Goal: Task Accomplishment & Management: Manage account settings

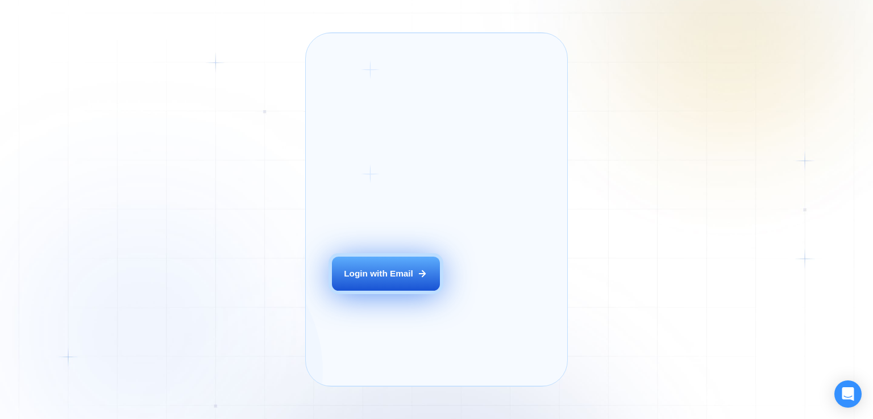
click at [409, 303] on div "Login ‍ Welcome to GigRadar. AI Business Manager for Agencies Login with Email" at bounding box center [400, 209] width 163 height 327
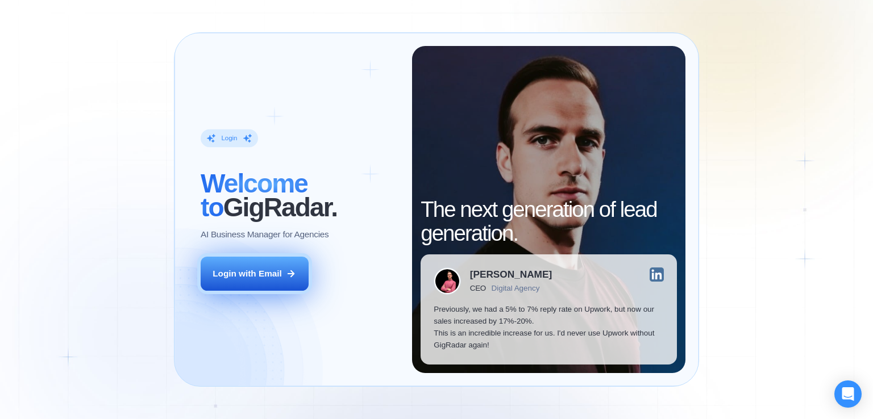
click at [274, 271] on div "Login with Email" at bounding box center [247, 274] width 69 height 12
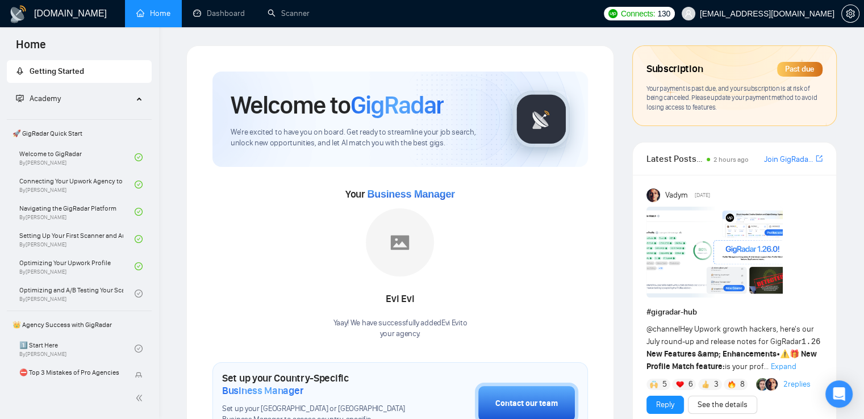
click at [798, 68] on div "Past due" at bounding box center [799, 69] width 45 height 15
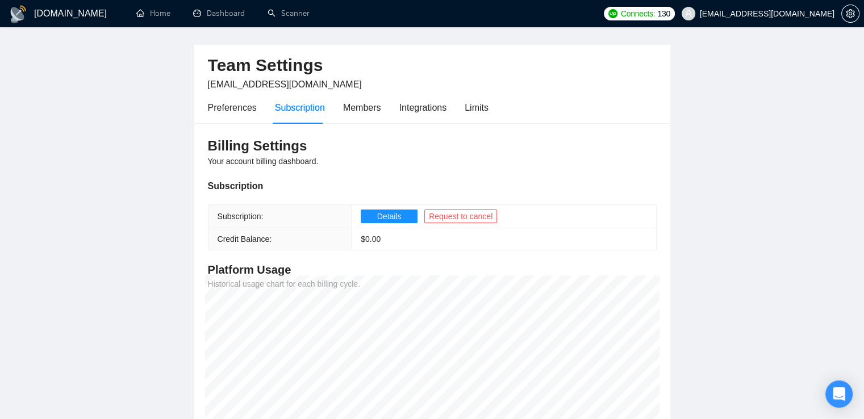
scroll to position [2, 0]
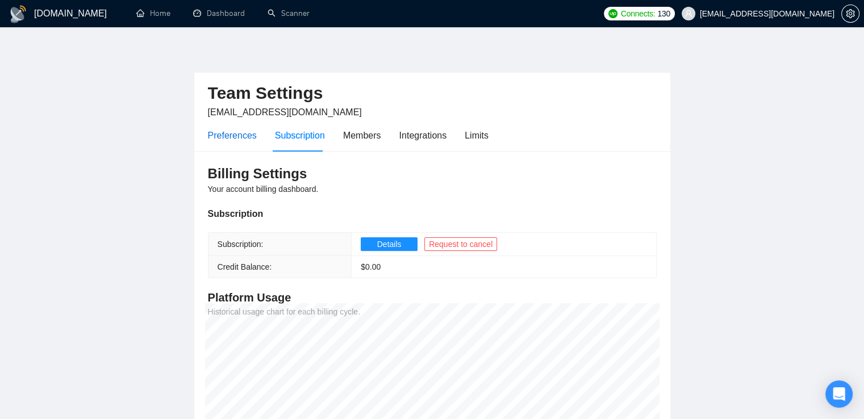
click at [237, 136] on div "Preferences" at bounding box center [232, 135] width 49 height 14
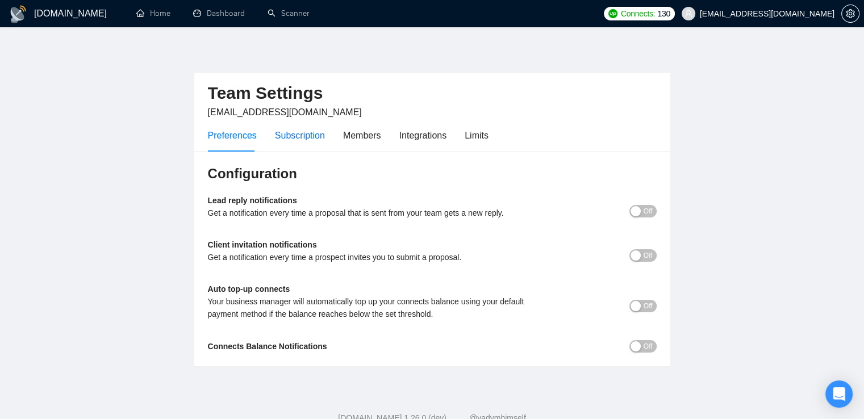
click at [298, 129] on div "Subscription" at bounding box center [300, 135] width 50 height 14
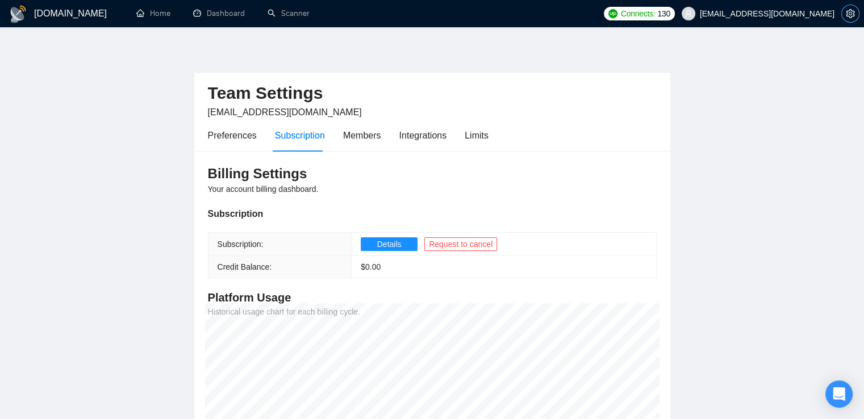
click at [850, 12] on icon "setting" at bounding box center [850, 13] width 9 height 9
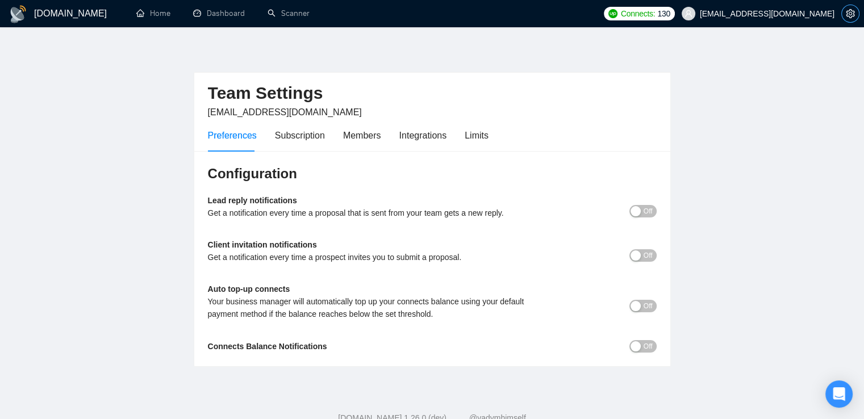
click at [851, 14] on icon "setting" at bounding box center [850, 13] width 9 height 9
click at [648, 212] on span "Off" at bounding box center [648, 211] width 9 height 13
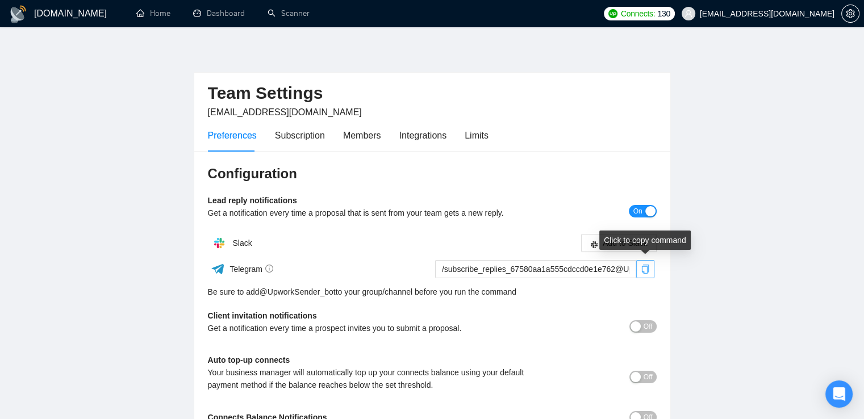
click at [652, 273] on span "copy" at bounding box center [645, 269] width 17 height 9
click at [825, 113] on main "Team Settings [EMAIL_ADDRESS][DOMAIN_NAME] Preferences Subscription Members Int…" at bounding box center [432, 241] width 828 height 394
click at [644, 328] on span "Off" at bounding box center [648, 327] width 9 height 13
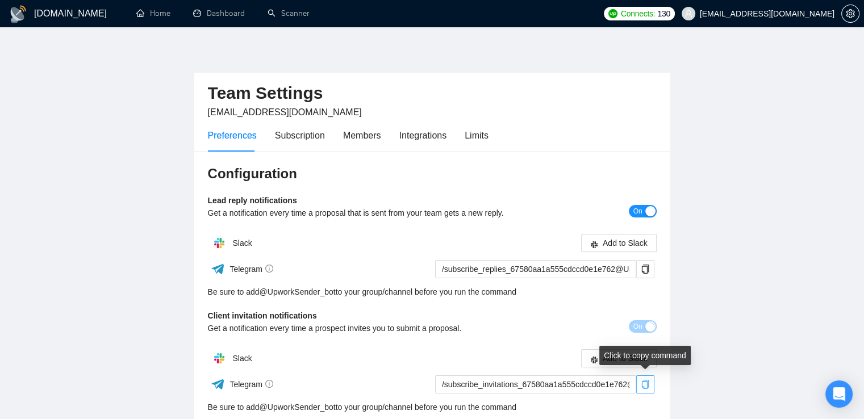
click at [645, 387] on icon "copy" at bounding box center [645, 384] width 9 height 9
click at [834, 257] on main "Team Settings [EMAIL_ADDRESS][DOMAIN_NAME] Preferences Subscription Members Int…" at bounding box center [432, 276] width 828 height 465
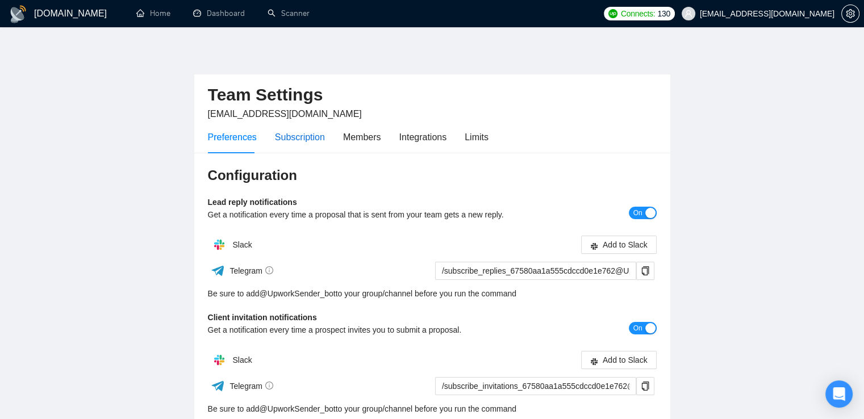
click at [287, 135] on div "Subscription" at bounding box center [300, 137] width 50 height 14
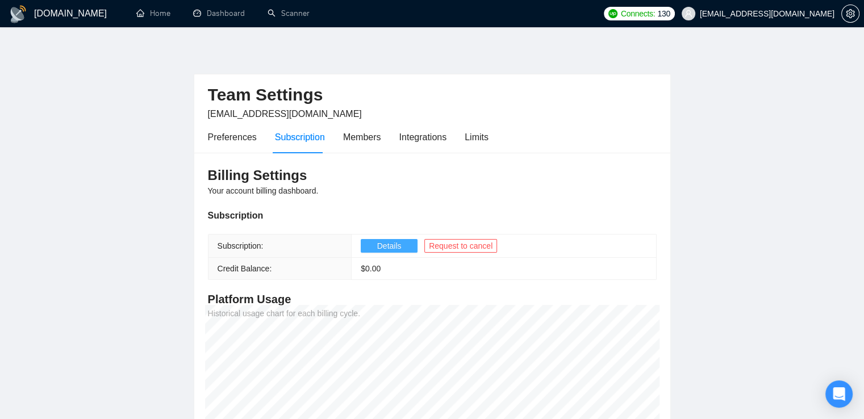
click at [392, 244] on span "Details" at bounding box center [389, 246] width 24 height 13
